Goal: Information Seeking & Learning: Learn about a topic

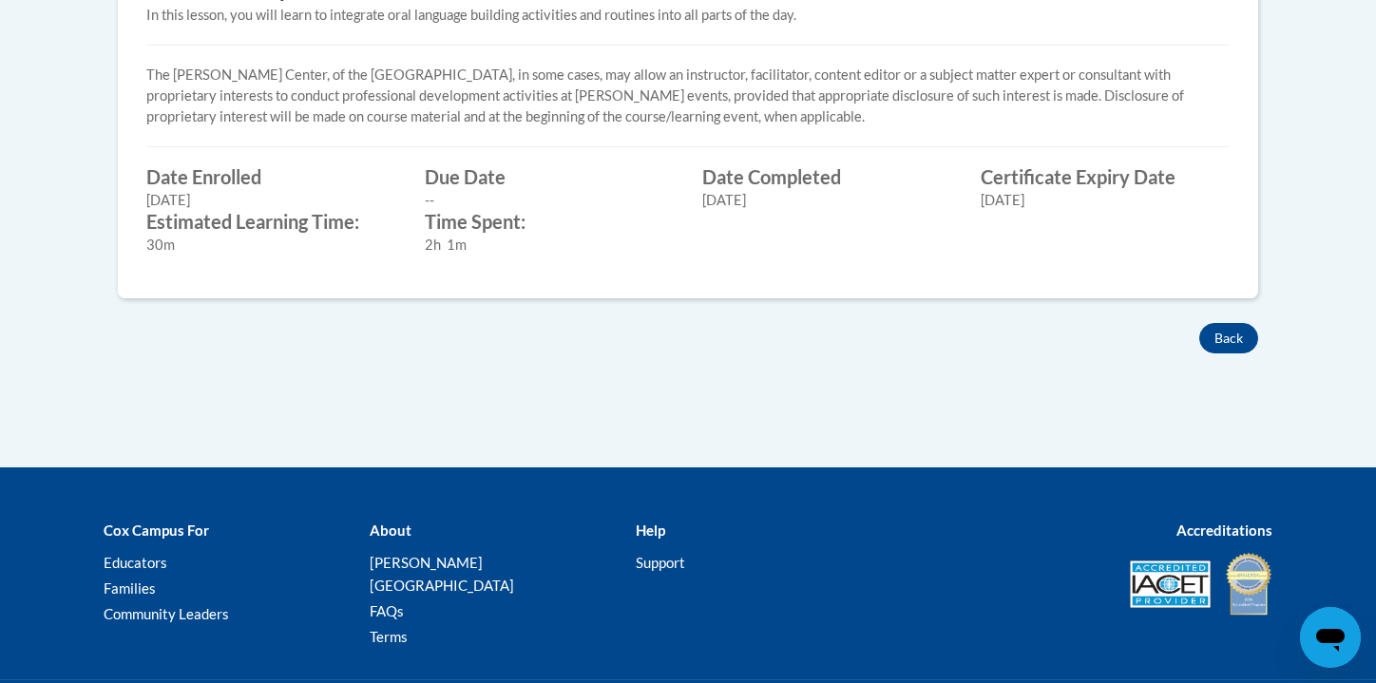
scroll to position [888, 0]
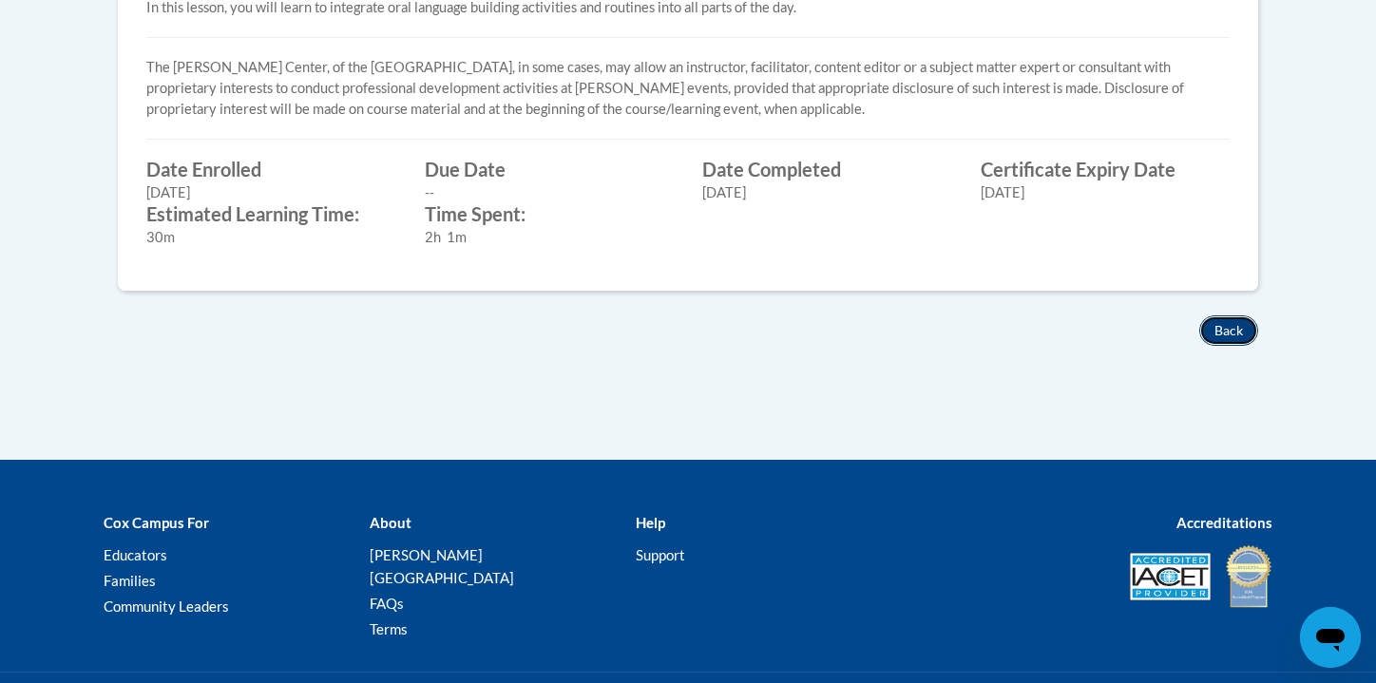
click at [1227, 333] on button "Back" at bounding box center [1228, 330] width 59 height 30
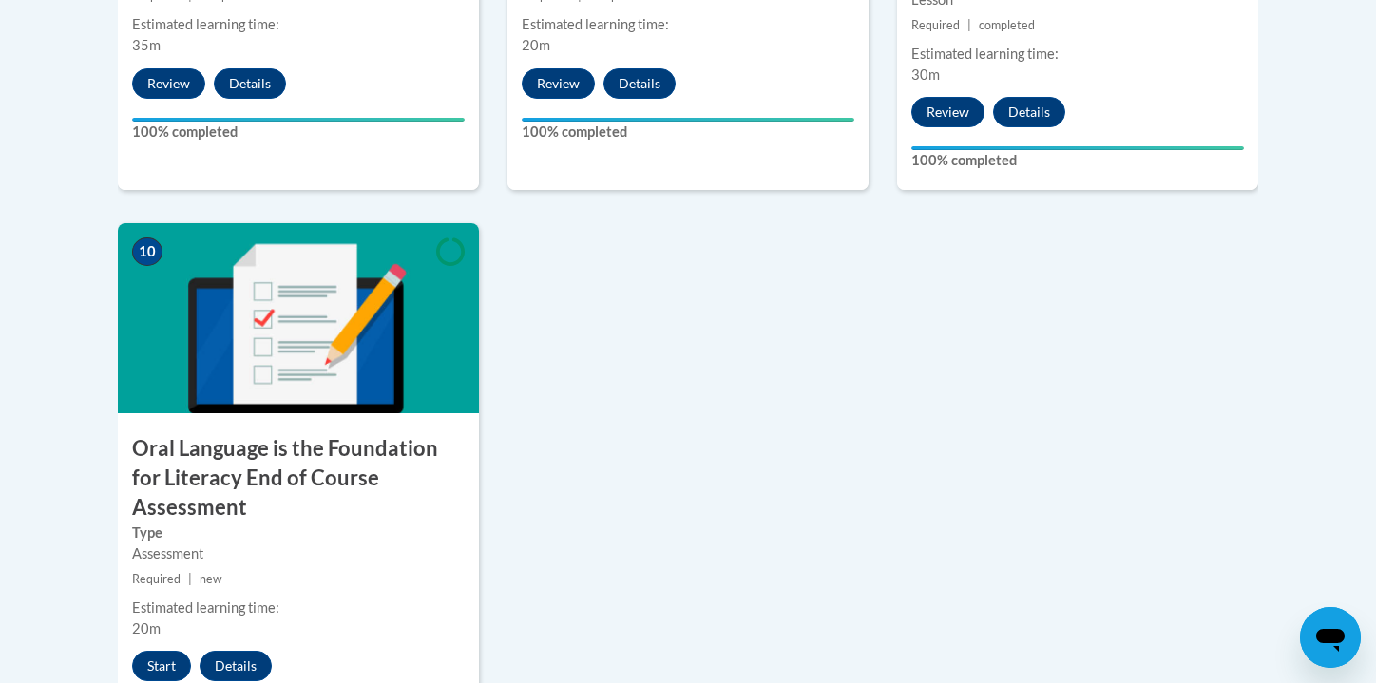
scroll to position [1989, 0]
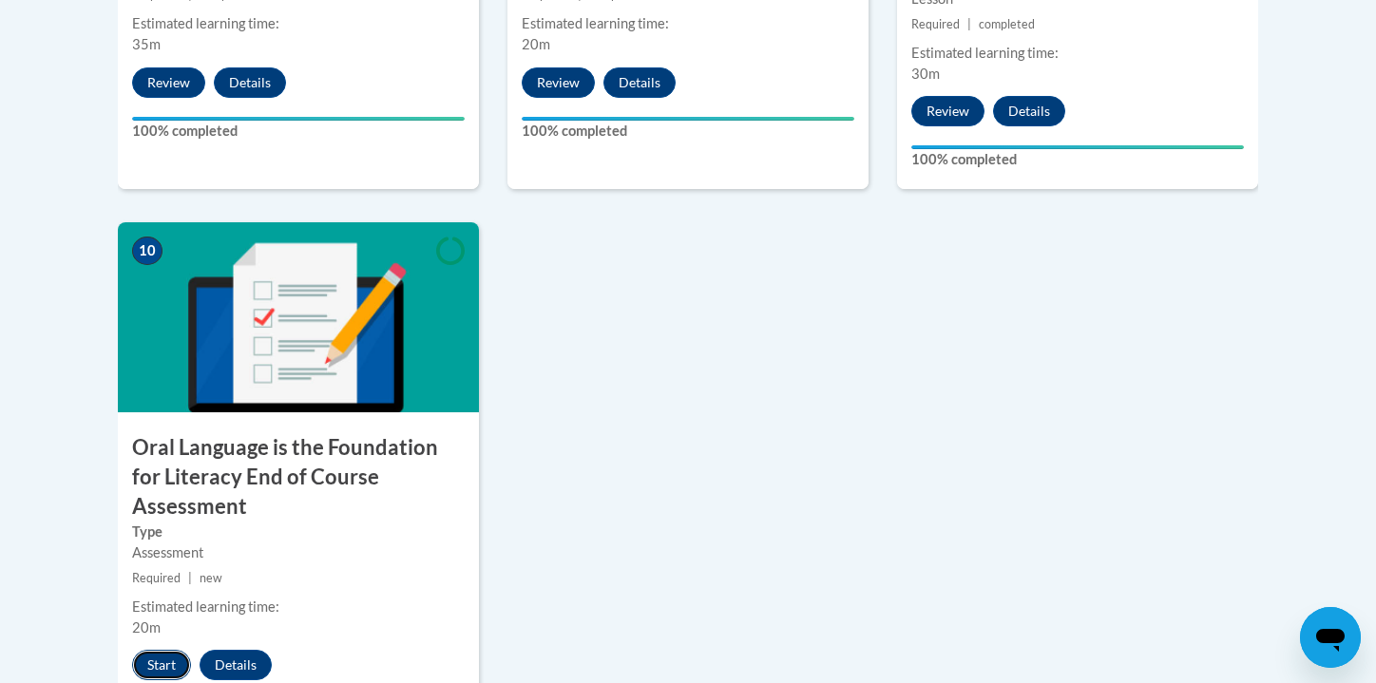
click at [155, 650] on button "Start" at bounding box center [161, 665] width 59 height 30
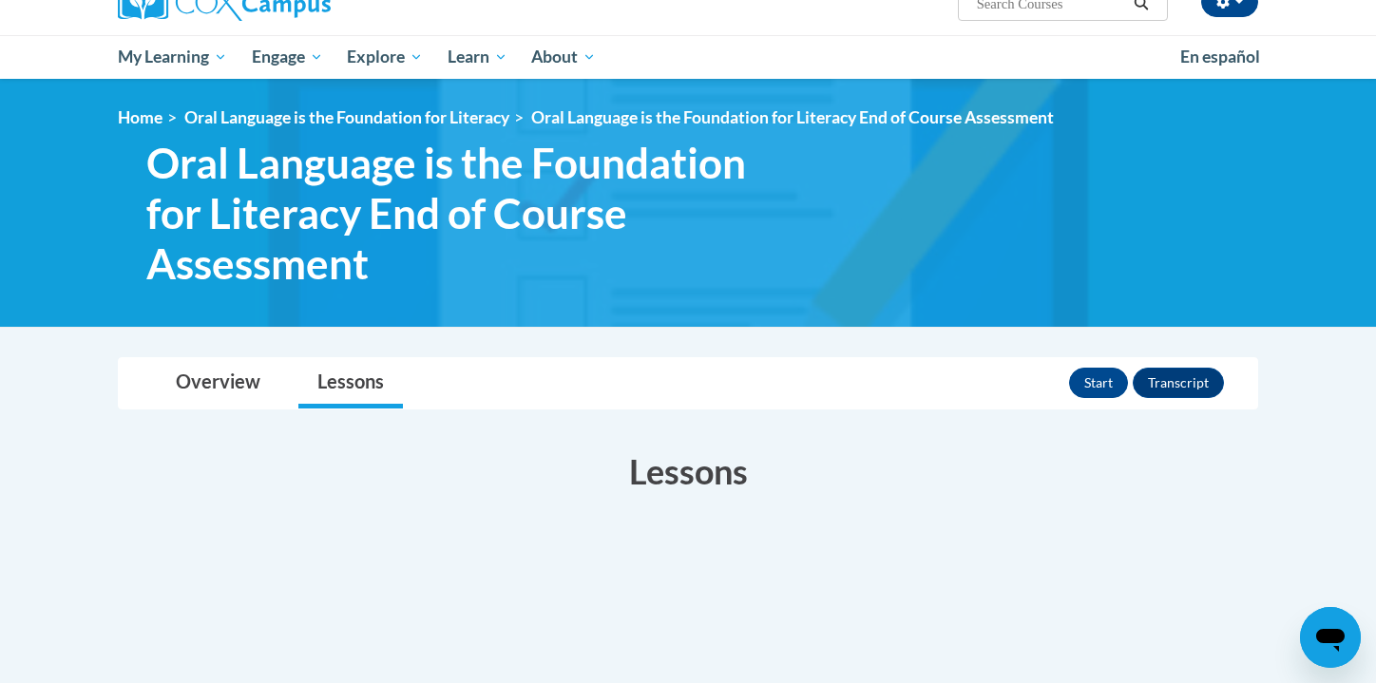
scroll to position [162, 0]
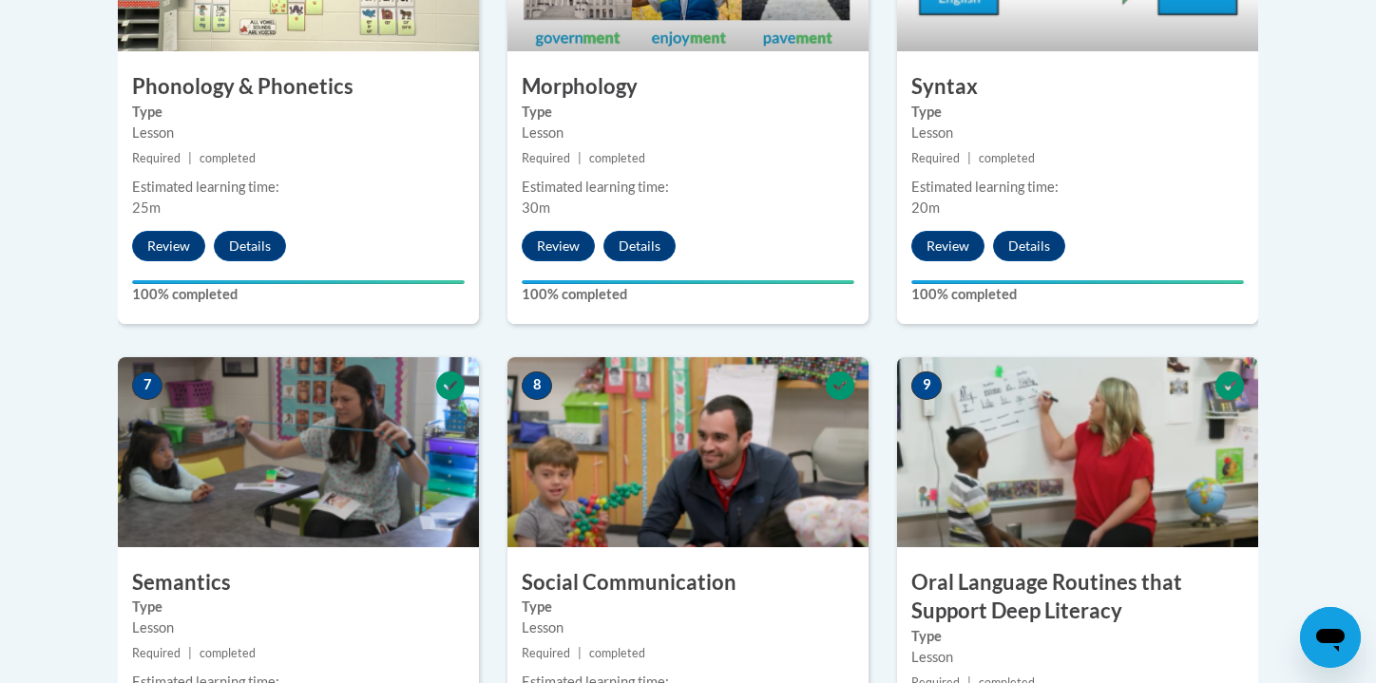
scroll to position [1329, 0]
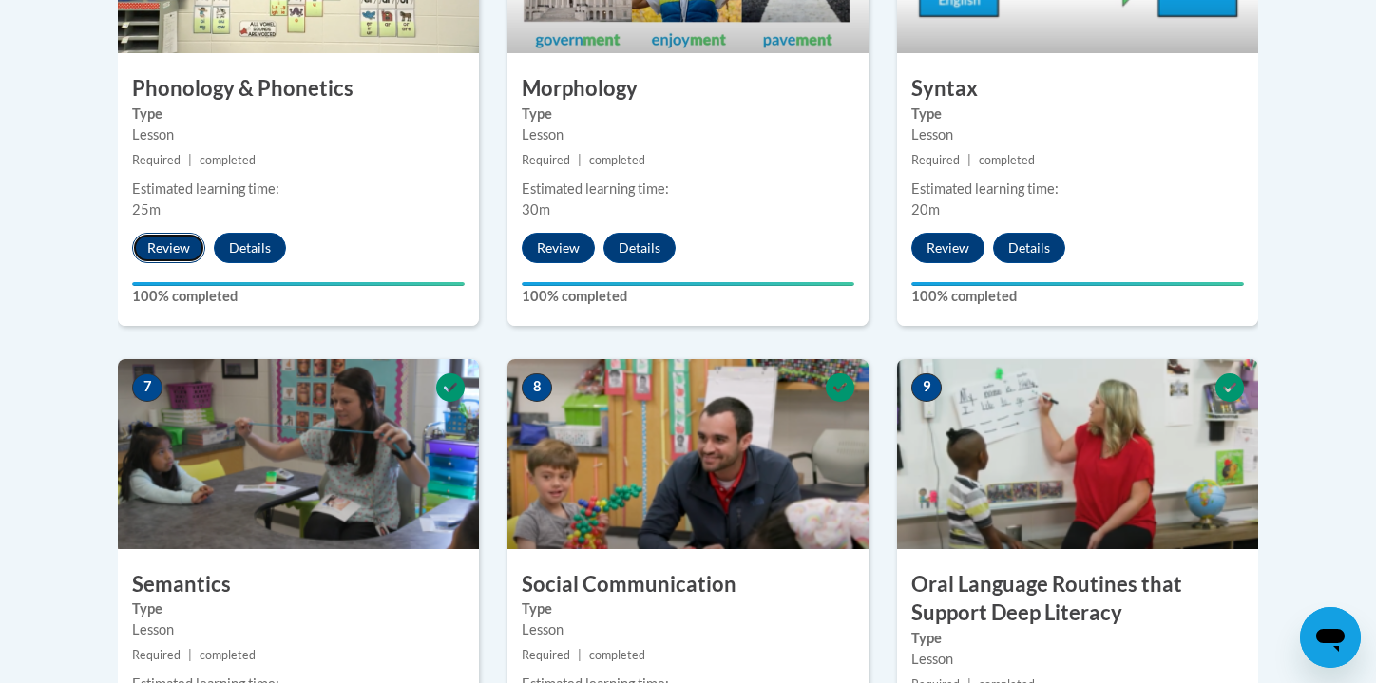
click at [171, 253] on button "Review" at bounding box center [168, 248] width 73 height 30
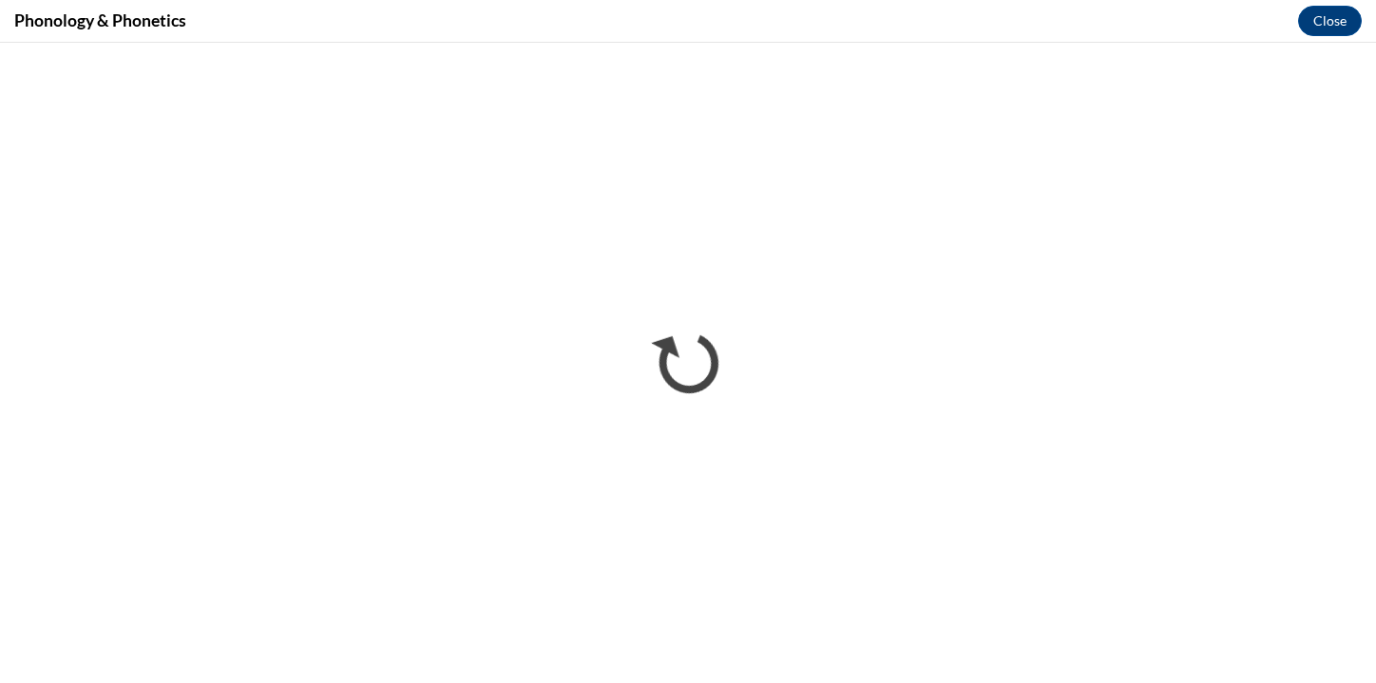
scroll to position [0, 0]
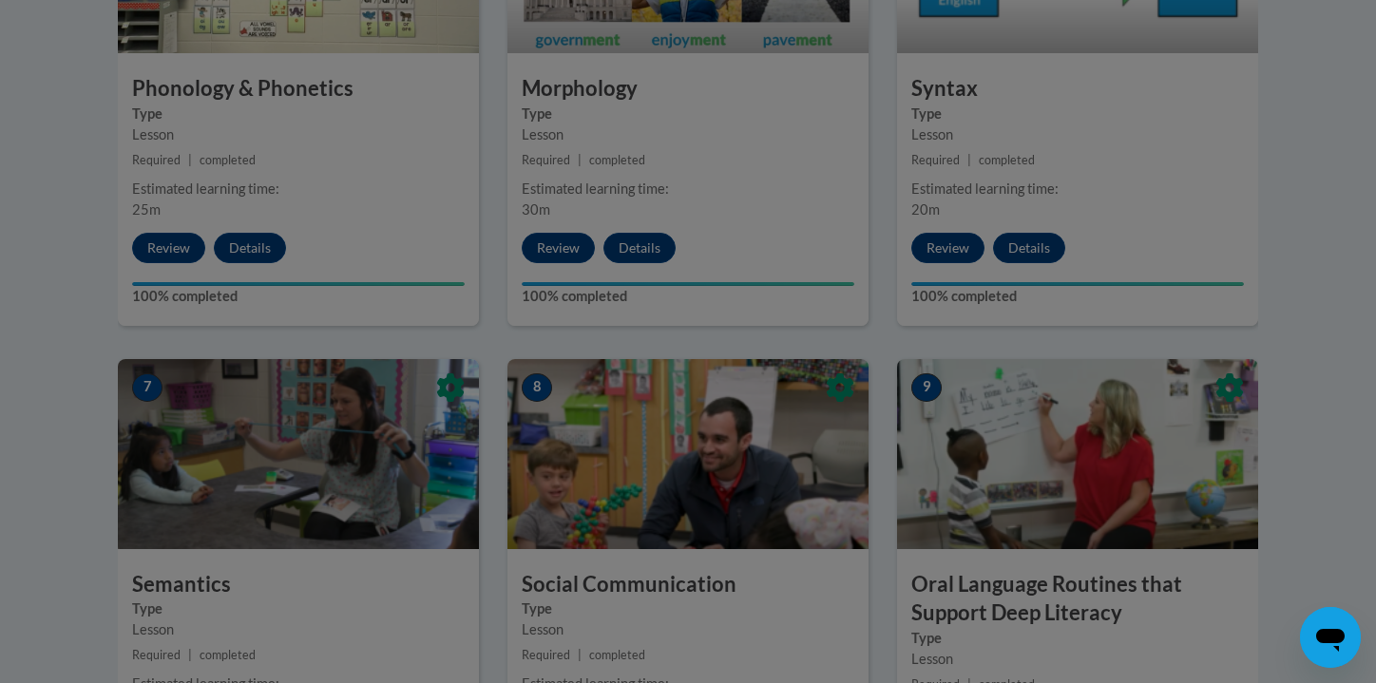
click at [558, 245] on div at bounding box center [688, 341] width 1376 height 683
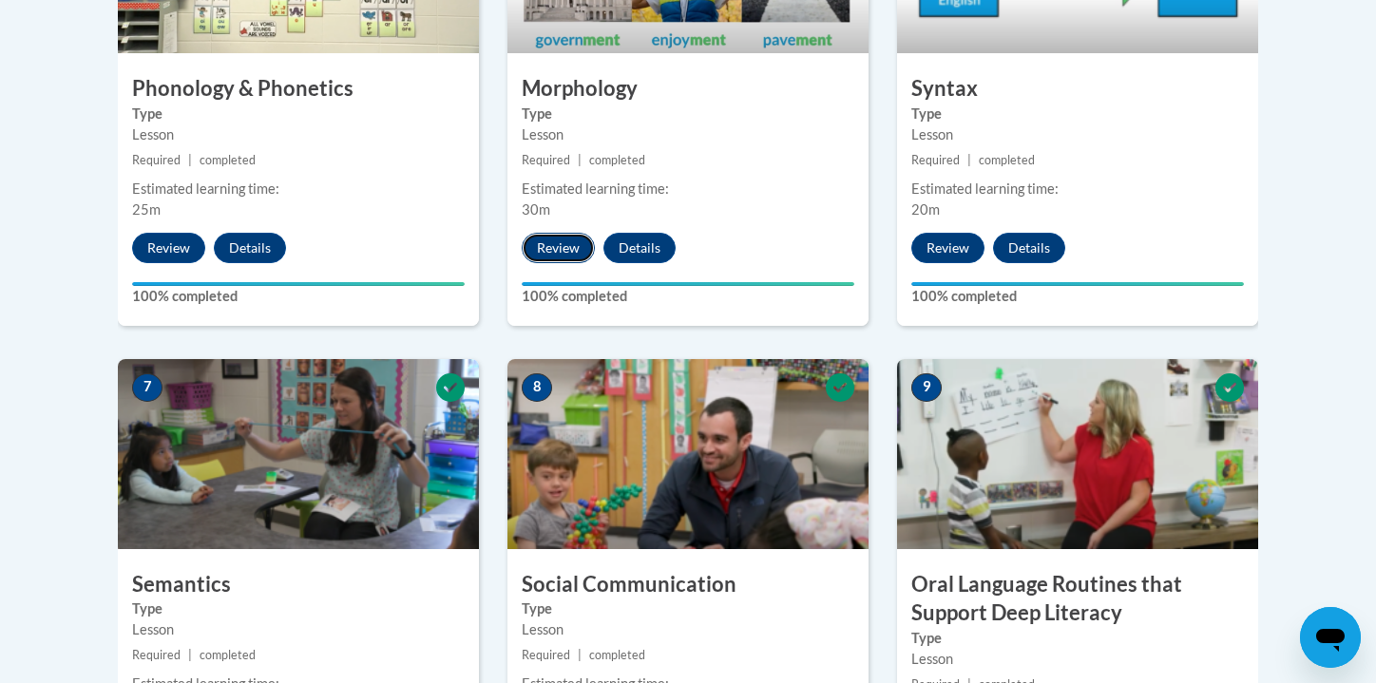
click at [560, 251] on button "Review" at bounding box center [558, 248] width 73 height 30
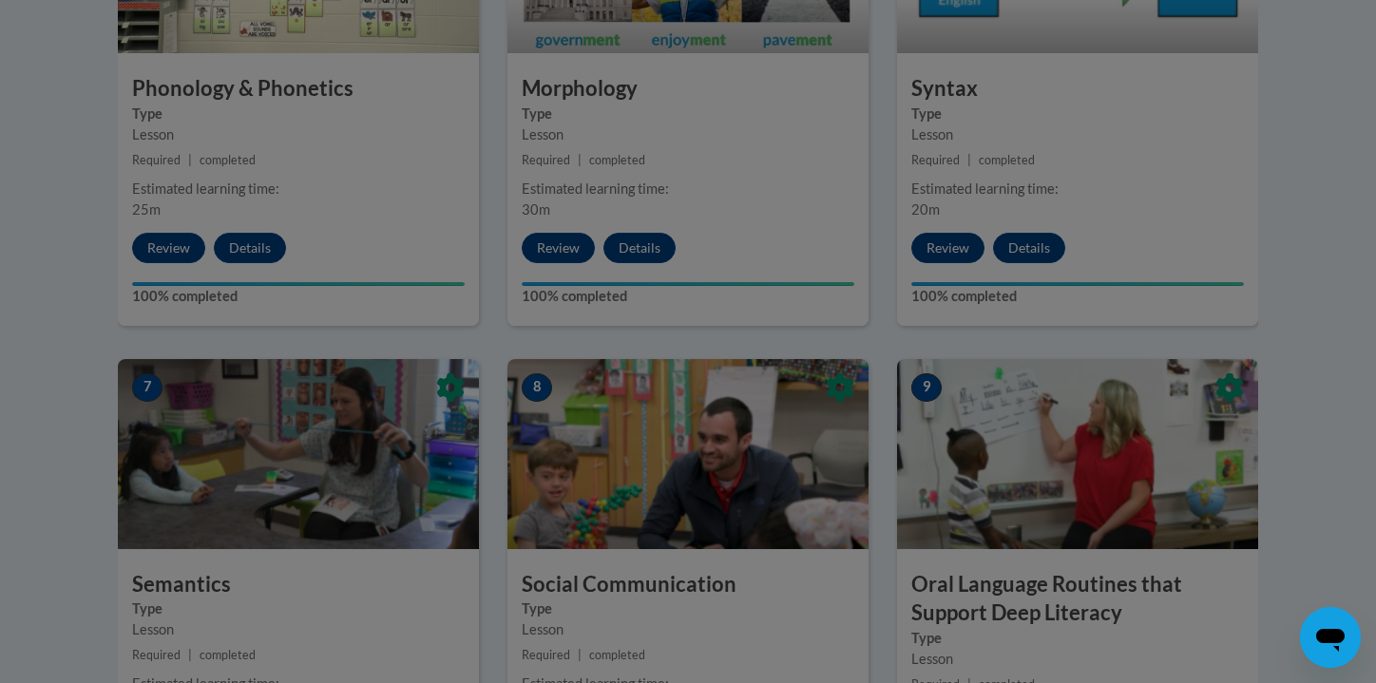
click at [948, 245] on div at bounding box center [688, 341] width 1376 height 683
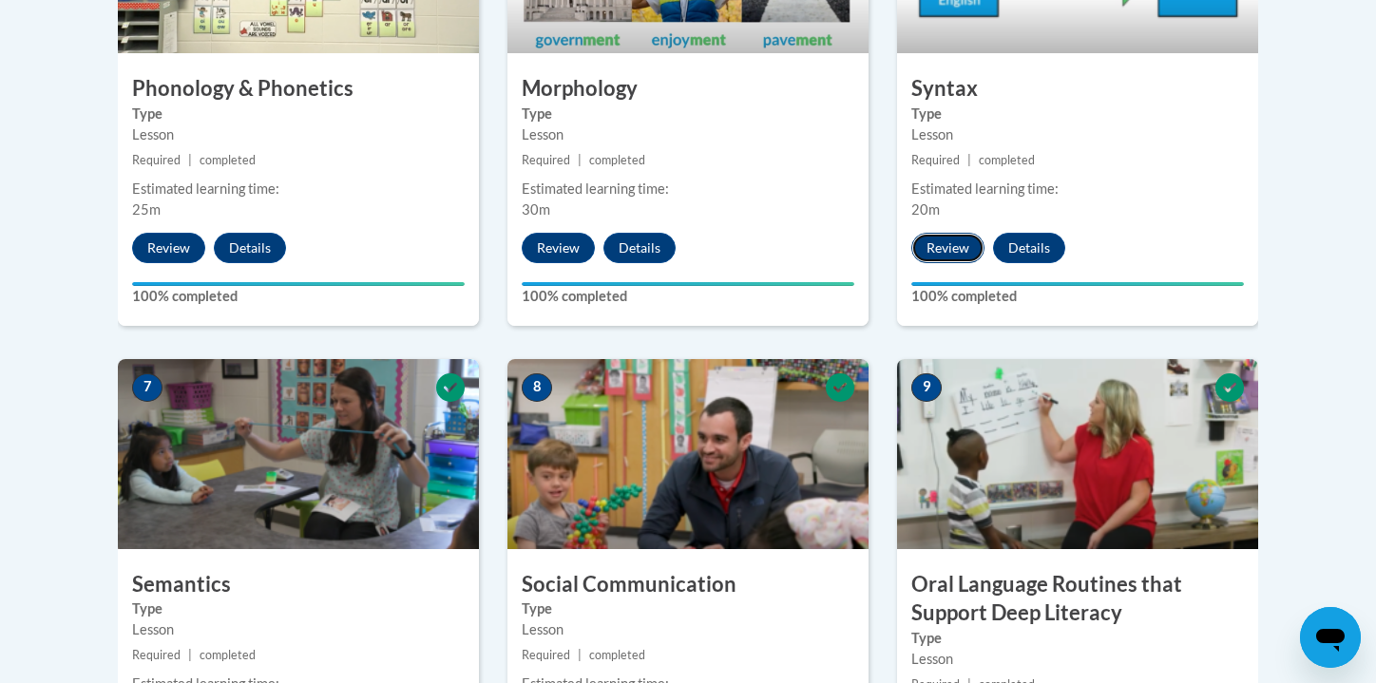
click at [943, 252] on button "Review" at bounding box center [947, 248] width 73 height 30
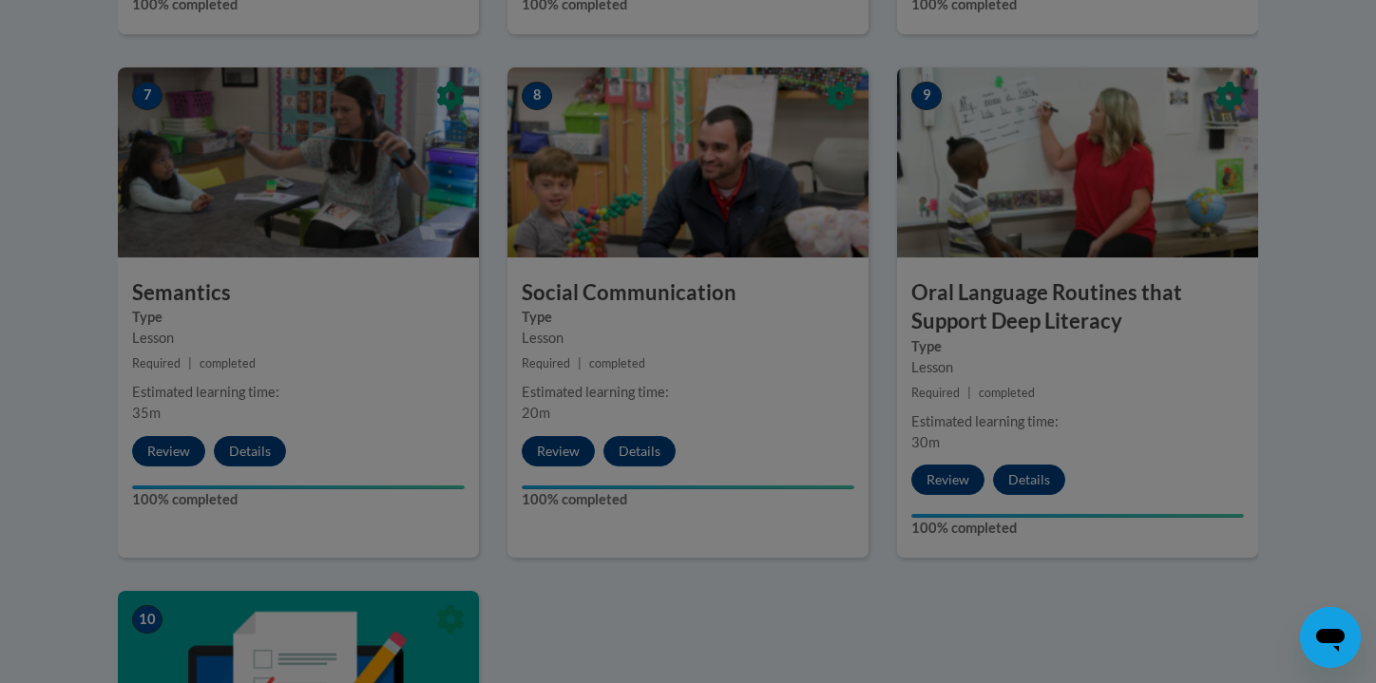
scroll to position [1624, 0]
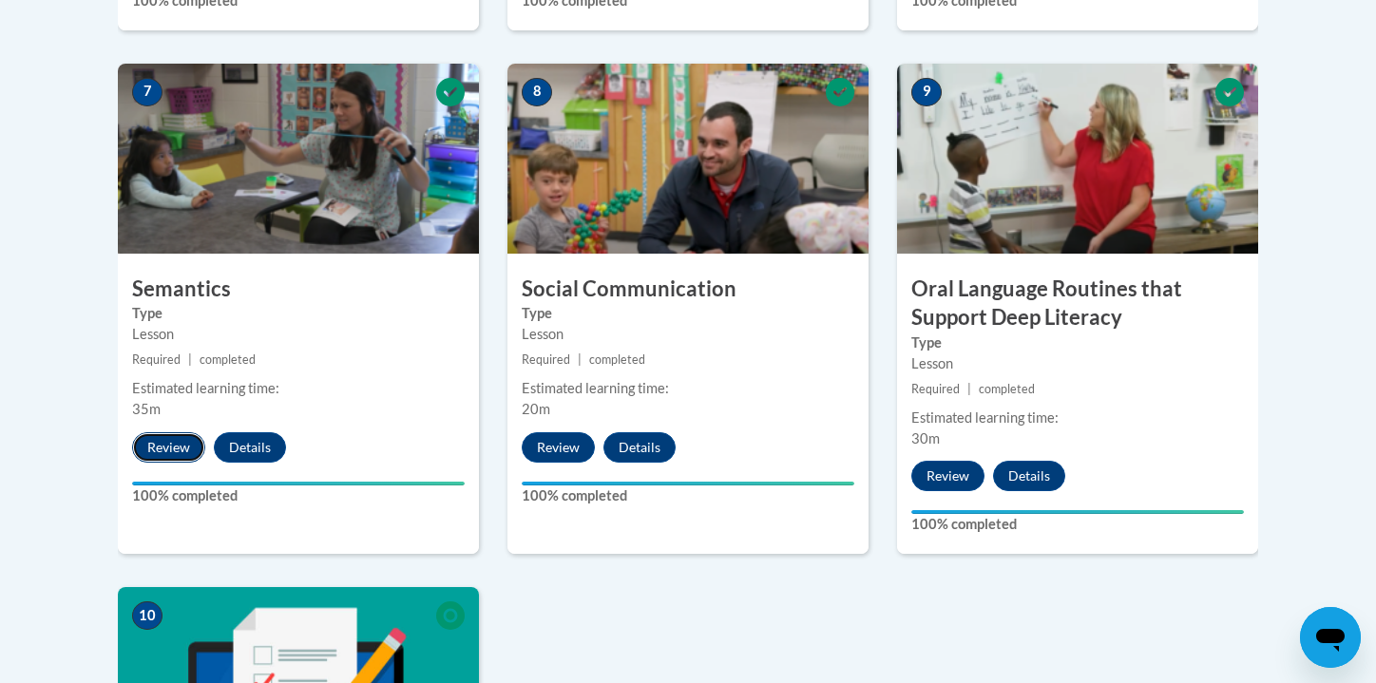
click at [171, 448] on button "Review" at bounding box center [168, 447] width 73 height 30
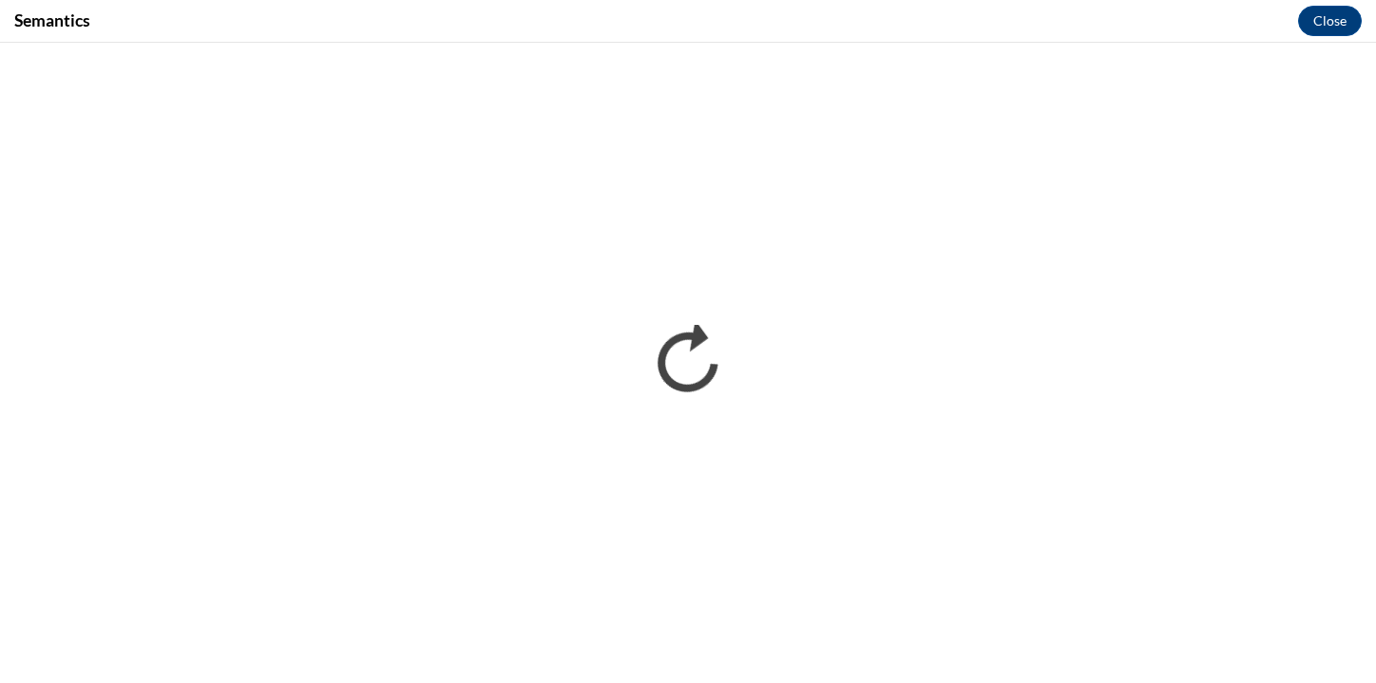
scroll to position [0, 0]
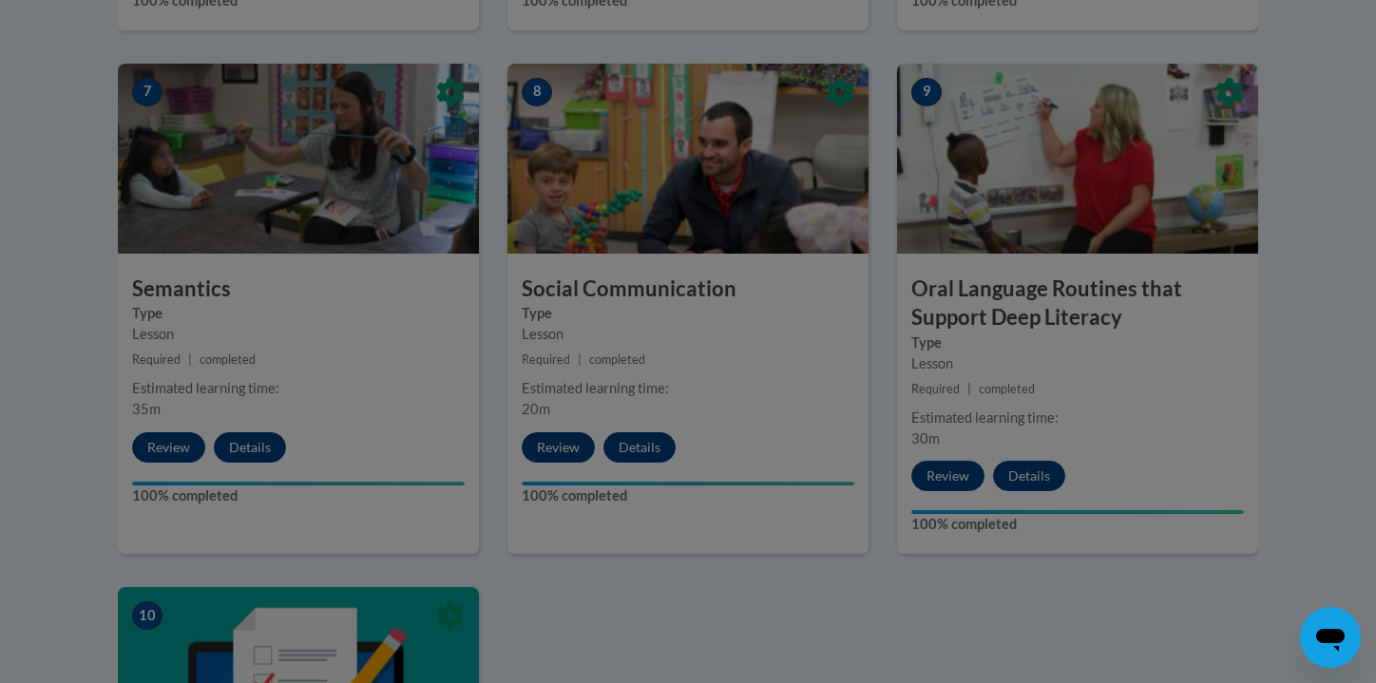
click at [549, 454] on div at bounding box center [688, 341] width 1376 height 683
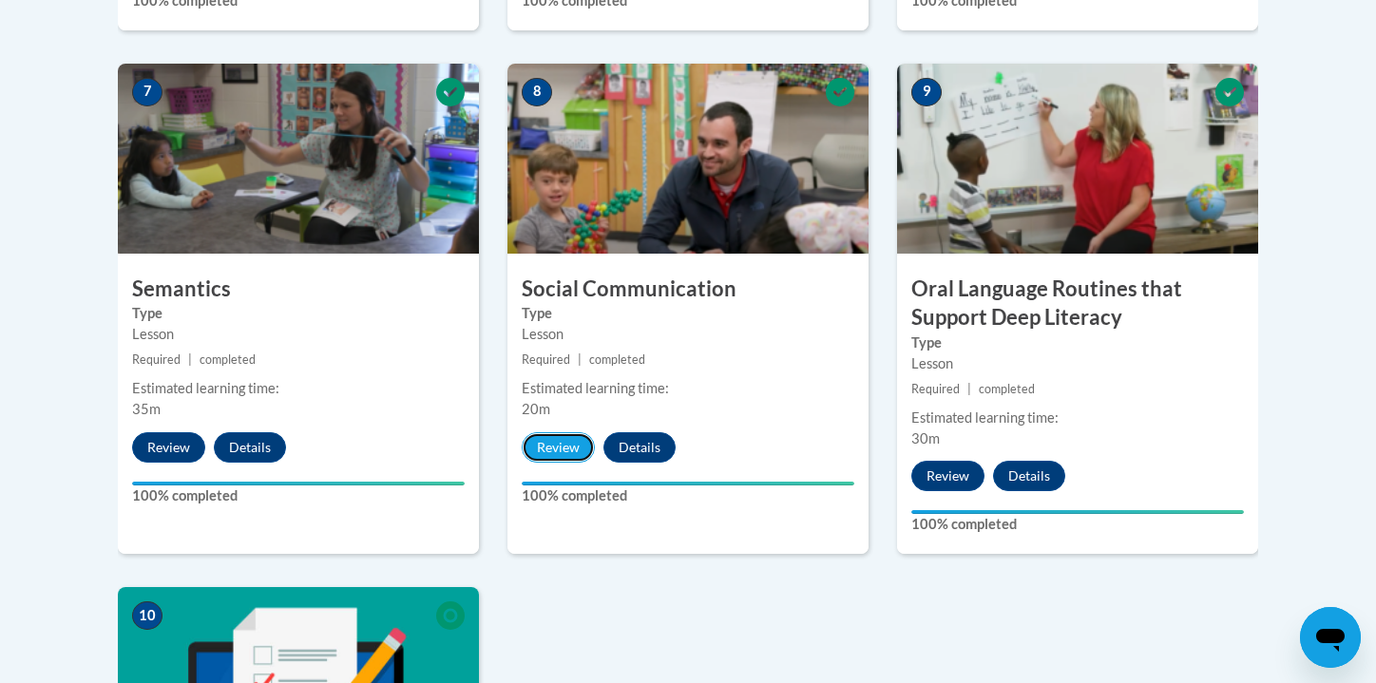
click at [549, 454] on button "Review" at bounding box center [558, 447] width 73 height 30
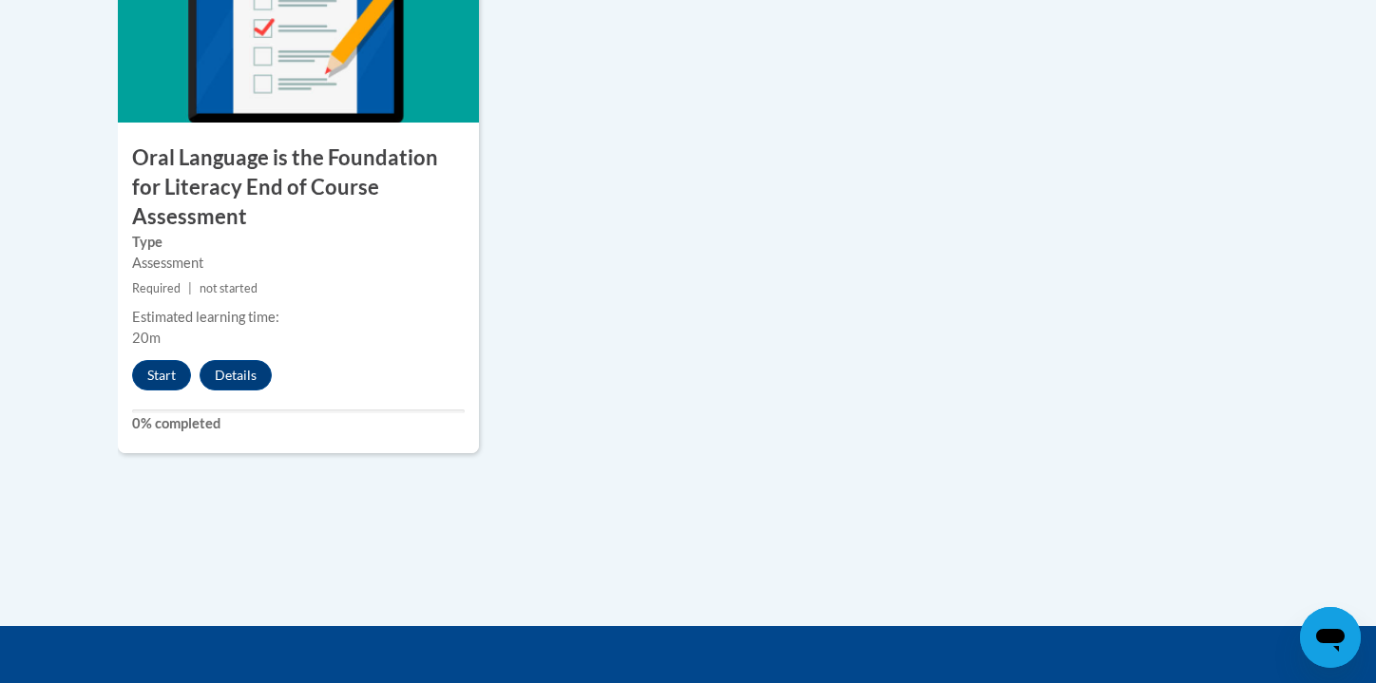
scroll to position [2307, 0]
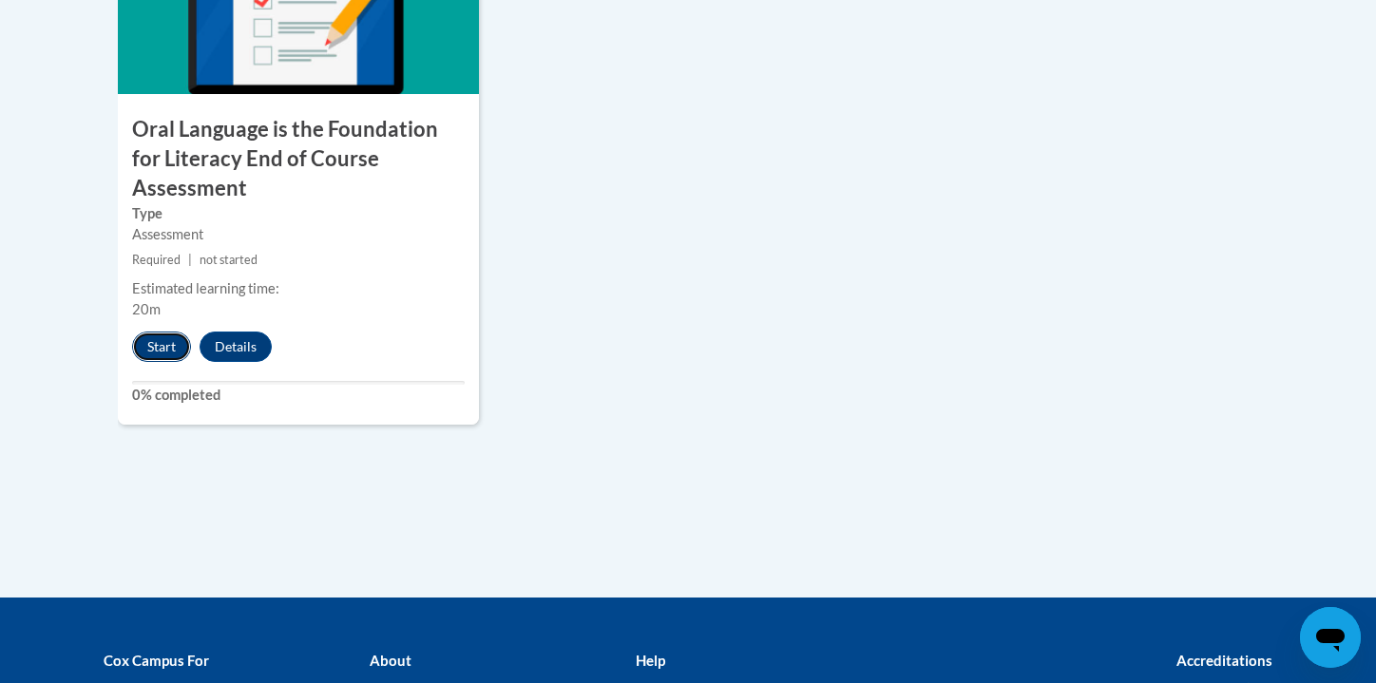
click at [161, 332] on button "Start" at bounding box center [161, 347] width 59 height 30
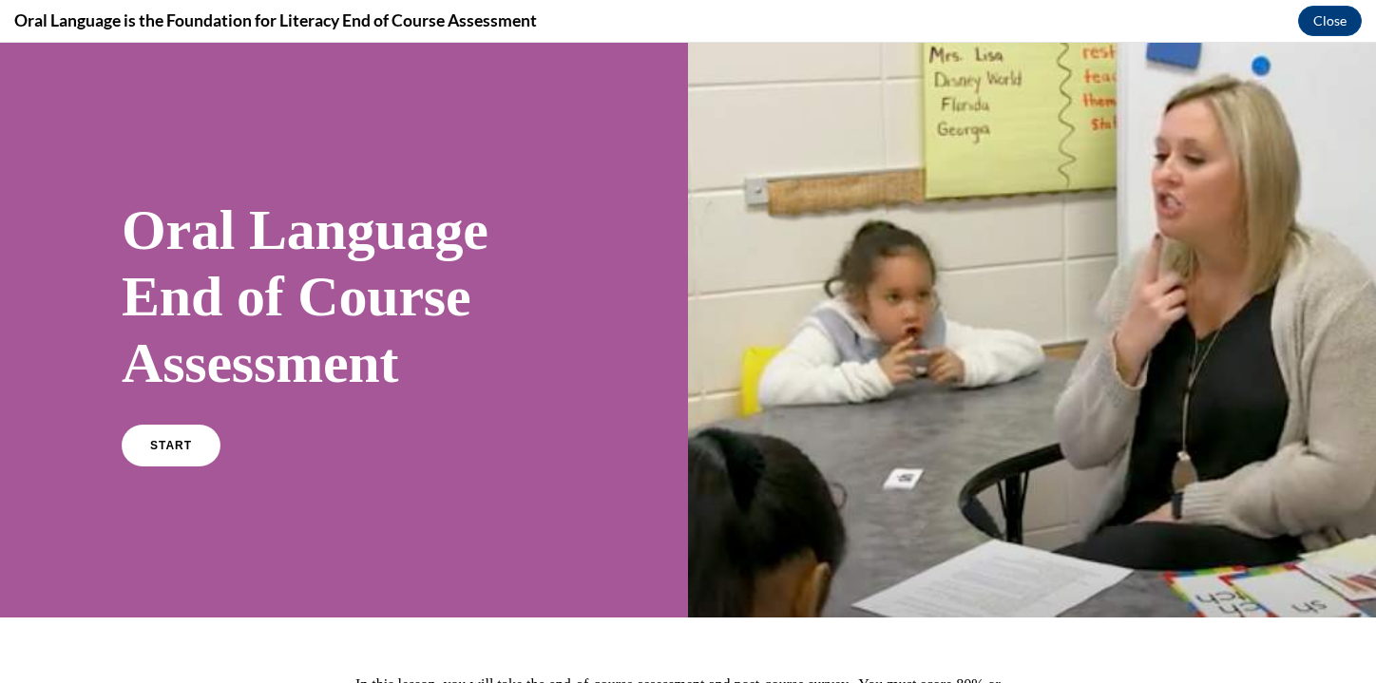
scroll to position [0, 0]
click at [186, 458] on link "START" at bounding box center [171, 446] width 104 height 44
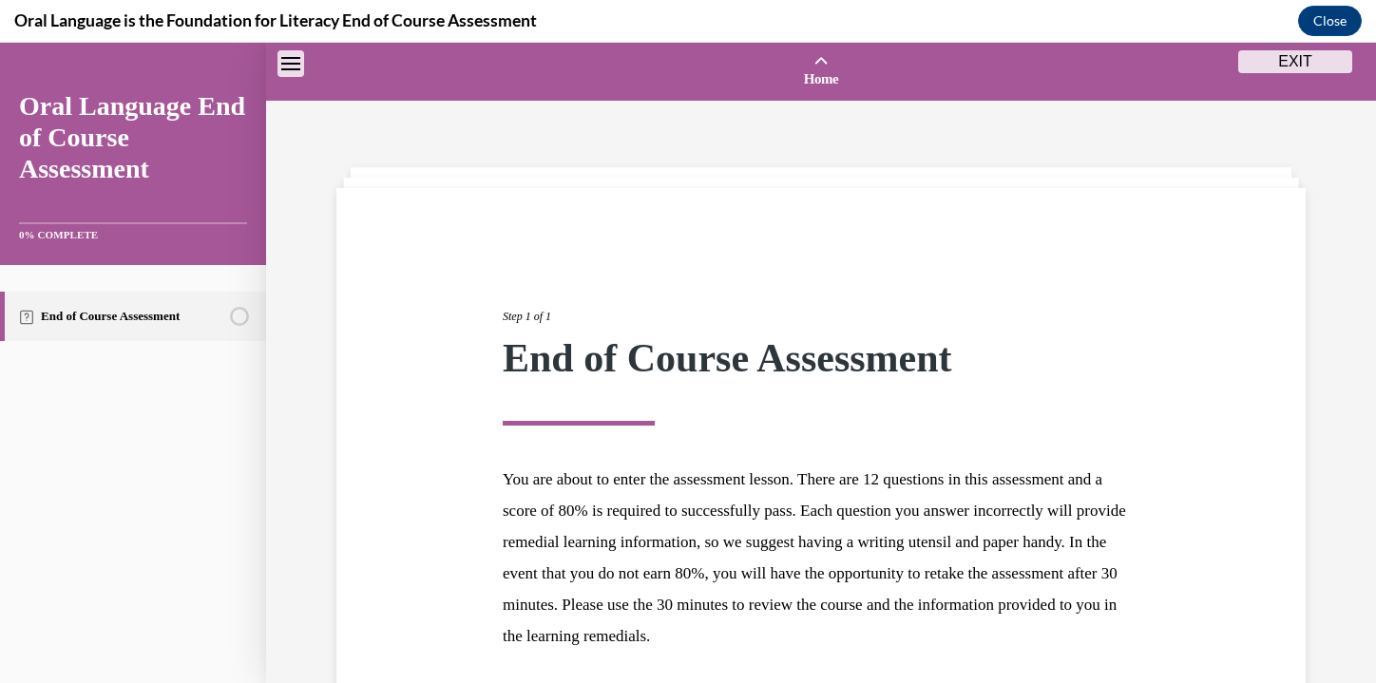
scroll to position [59, 0]
